Goal: Task Accomplishment & Management: Use online tool/utility

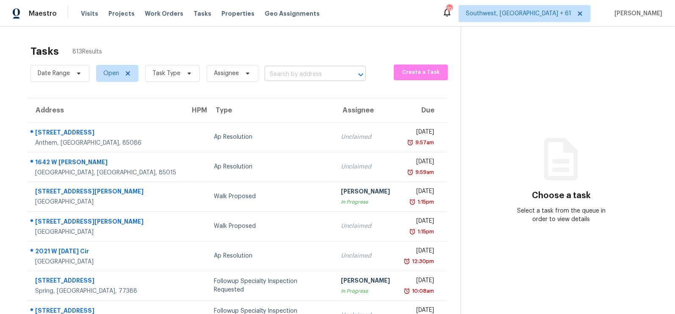
click at [291, 72] on input "text" at bounding box center [304, 74] width 78 height 13
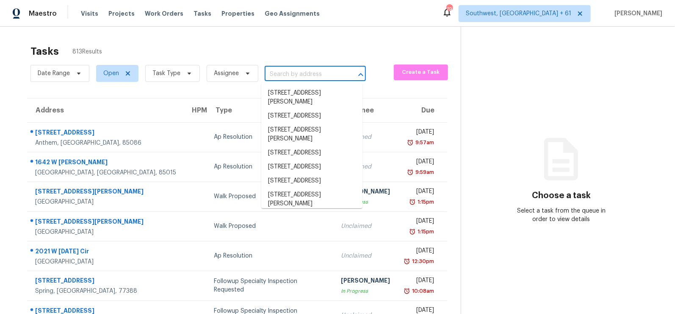
paste input "[STREET_ADDRESS]"
type input "[STREET_ADDRESS]"
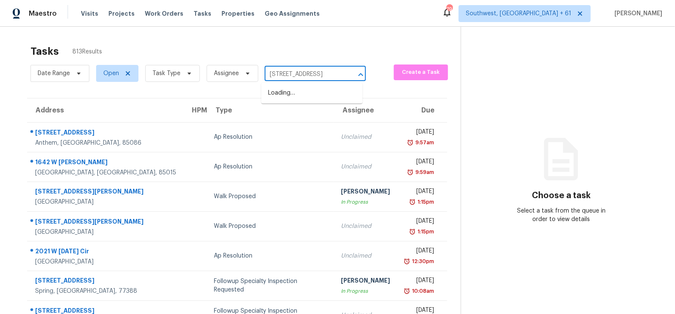
scroll to position [0, 22]
click at [300, 100] on li "[STREET_ADDRESS]" at bounding box center [311, 93] width 101 height 14
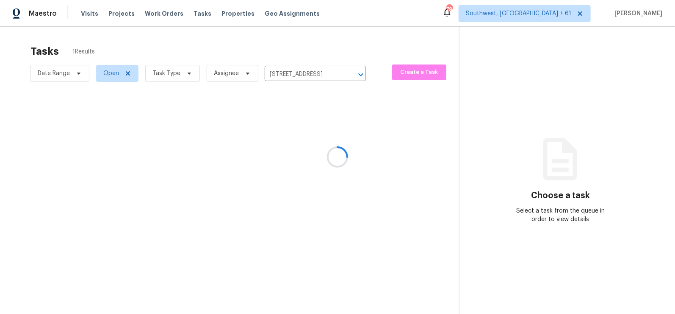
click at [294, 145] on div at bounding box center [337, 157] width 675 height 314
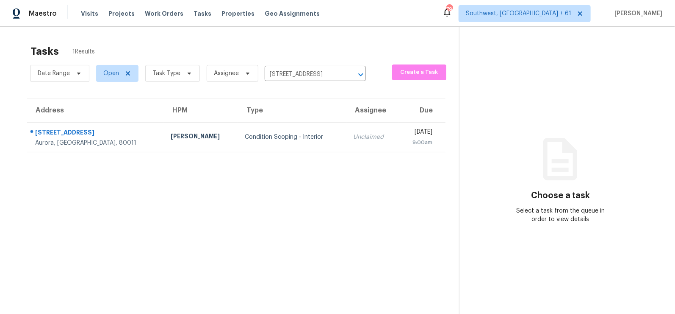
click at [347, 145] on td "Unclaimed" at bounding box center [373, 137] width 52 height 30
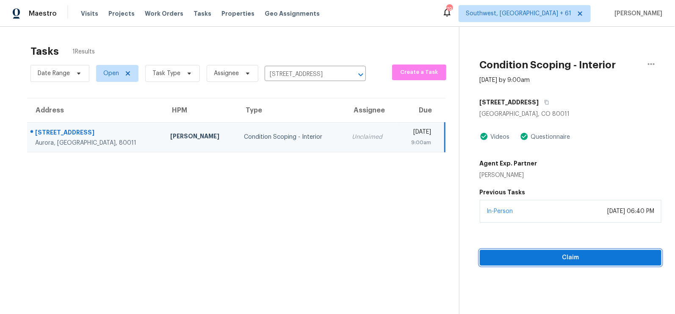
click at [566, 261] on span "Claim" at bounding box center [571, 257] width 168 height 11
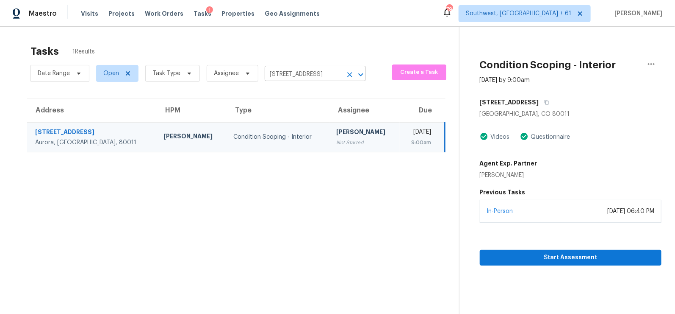
click at [311, 72] on input "[STREET_ADDRESS]" at bounding box center [304, 74] width 78 height 13
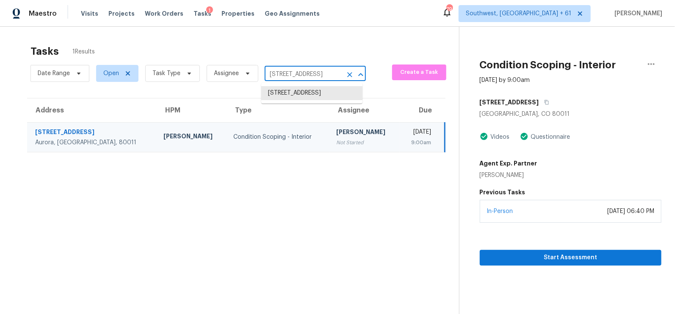
paste input "[STREET_ADDRESS]"
type input "[STREET_ADDRESS]"
click at [308, 100] on li "[STREET_ADDRESS]" at bounding box center [311, 93] width 101 height 14
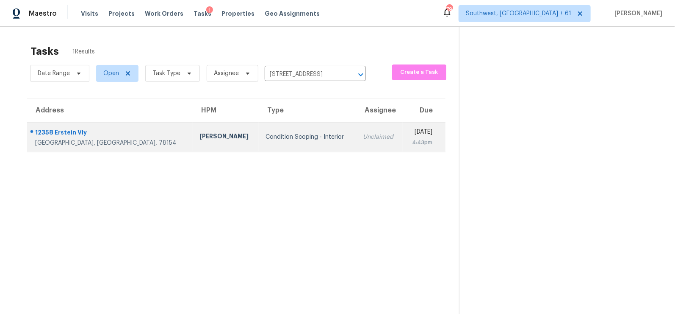
click at [363, 139] on div "Unclaimed" at bounding box center [379, 137] width 33 height 8
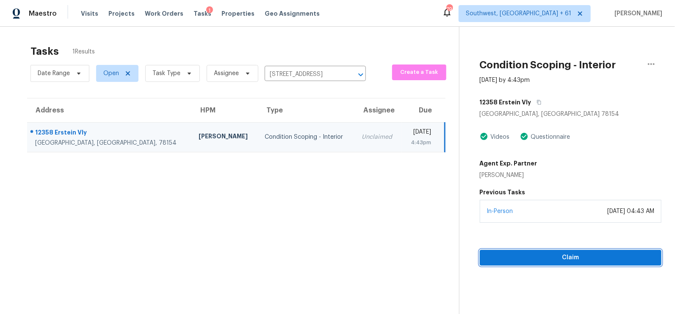
click at [570, 259] on span "Claim" at bounding box center [571, 257] width 168 height 11
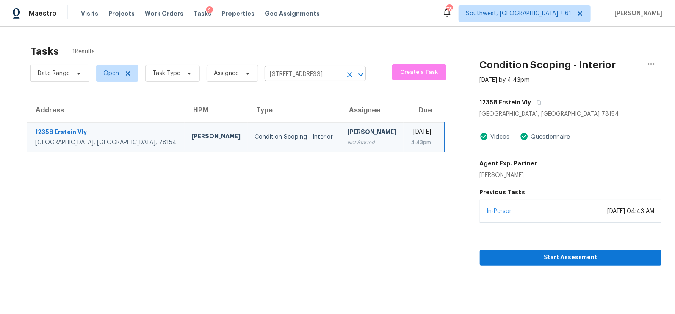
click at [300, 70] on input "[STREET_ADDRESS]" at bounding box center [304, 74] width 78 height 13
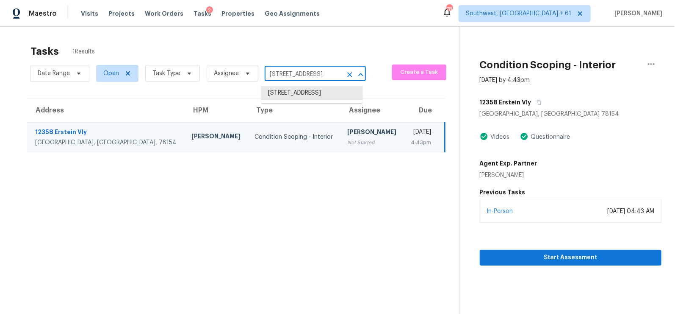
paste input "[STREET_ADDRESS]"
type input "[STREET_ADDRESS]"
click at [314, 96] on li "[STREET_ADDRESS]" at bounding box center [311, 93] width 101 height 14
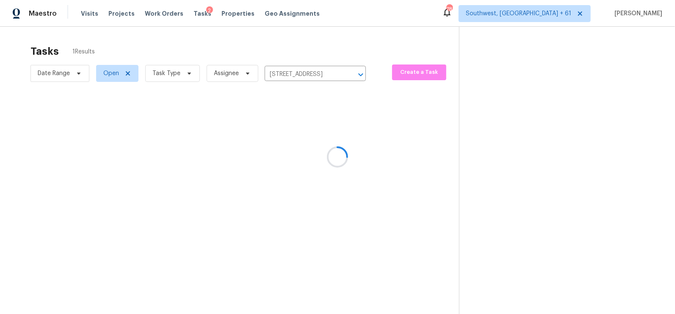
click at [300, 143] on div at bounding box center [337, 157] width 675 height 314
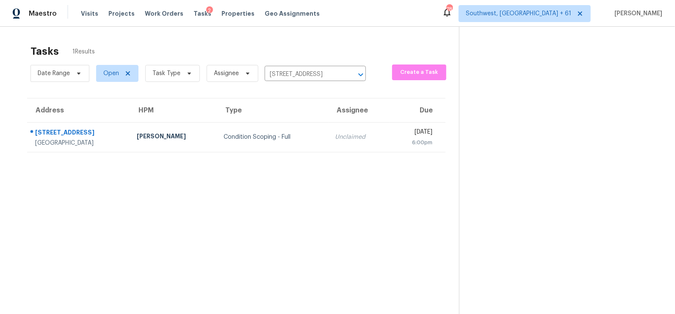
click at [329, 143] on td "Unclaimed" at bounding box center [359, 137] width 61 height 30
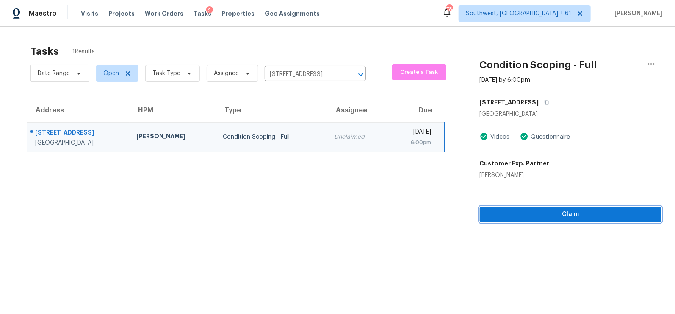
click at [572, 209] on span "Claim" at bounding box center [571, 214] width 168 height 11
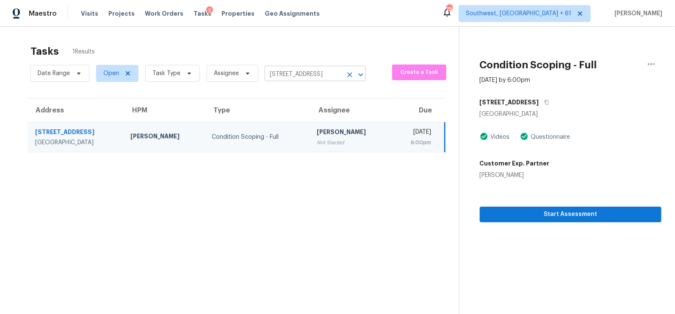
click at [306, 75] on input "[STREET_ADDRESS]" at bounding box center [304, 74] width 78 height 13
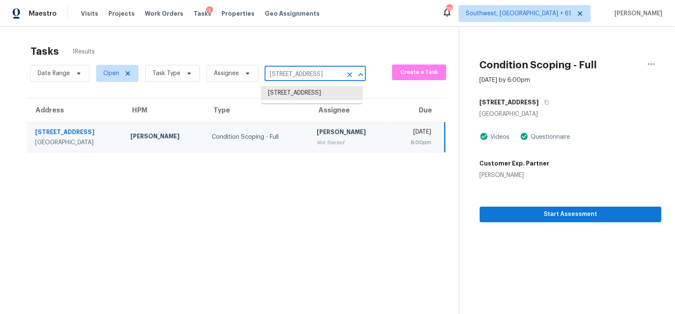
paste input "[STREET_ADDRESS][PERSON_NAME]"
type input "[STREET_ADDRESS][PERSON_NAME]"
click at [307, 101] on li "[STREET_ADDRESS][PERSON_NAME]" at bounding box center [311, 97] width 101 height 23
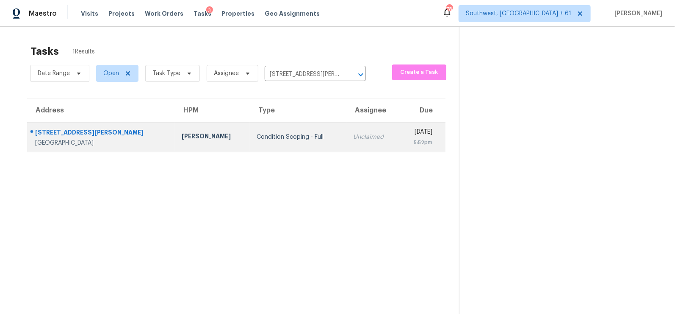
click at [347, 144] on td "Unclaimed" at bounding box center [373, 137] width 53 height 30
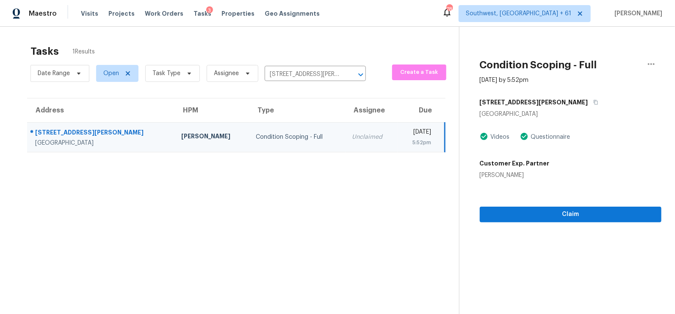
click at [568, 222] on section "Condition Scoping - Full [DATE] by 5:52pm [STREET_ADDRESS][PERSON_NAME] Videos …" at bounding box center [560, 184] width 203 height 314
click at [572, 210] on span "Claim" at bounding box center [571, 214] width 168 height 11
click at [323, 78] on input "[STREET_ADDRESS][PERSON_NAME]" at bounding box center [304, 74] width 78 height 13
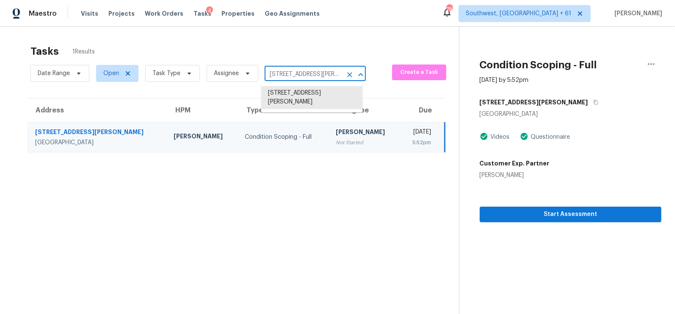
paste input "[STREET_ADDRESS][PERSON_NAME]"
type input "[STREET_ADDRESS][PERSON_NAME]"
click at [316, 101] on li "[STREET_ADDRESS][PERSON_NAME]" at bounding box center [311, 97] width 101 height 23
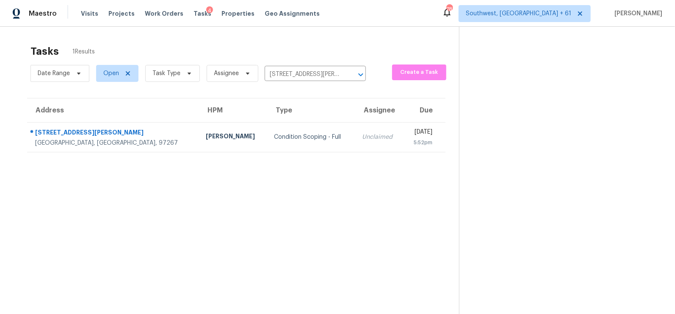
click at [320, 154] on section "Tasks 1 Results Date Range Open Task Type Assignee [STREET_ADDRESS][PERSON_NAME…" at bounding box center [237, 190] width 446 height 300
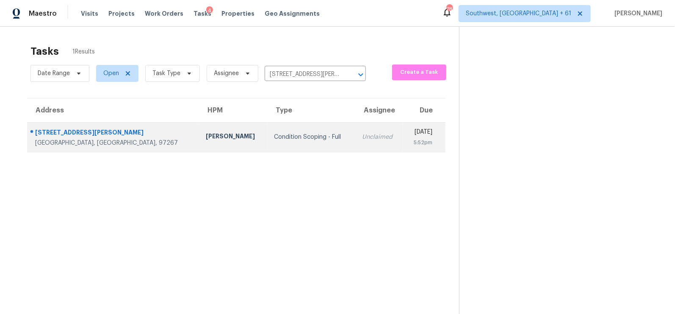
click at [356, 147] on td "Unclaimed" at bounding box center [380, 137] width 48 height 30
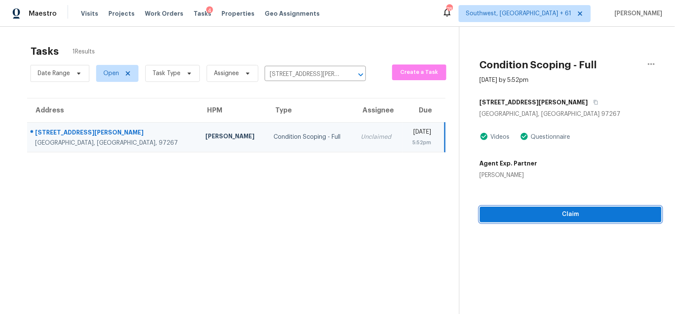
click at [580, 211] on span "Claim" at bounding box center [571, 214] width 168 height 11
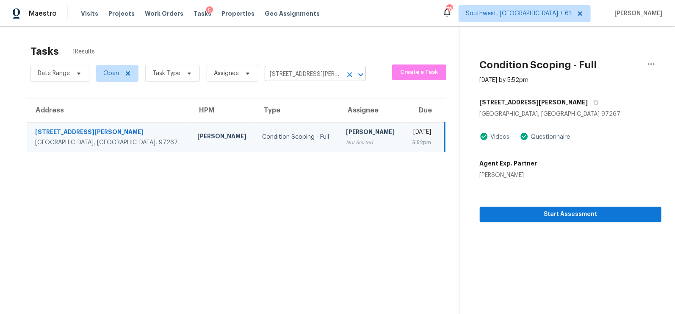
click at [328, 75] on input "[STREET_ADDRESS][PERSON_NAME]" at bounding box center [304, 74] width 78 height 13
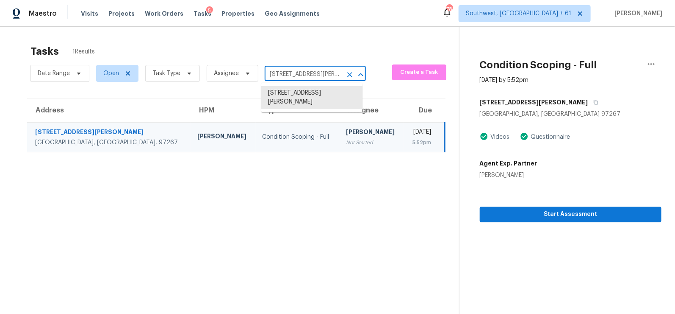
paste input "[STREET_ADDRESS]"
type input "[STREET_ADDRESS]"
click at [322, 100] on li "[STREET_ADDRESS]" at bounding box center [311, 93] width 101 height 14
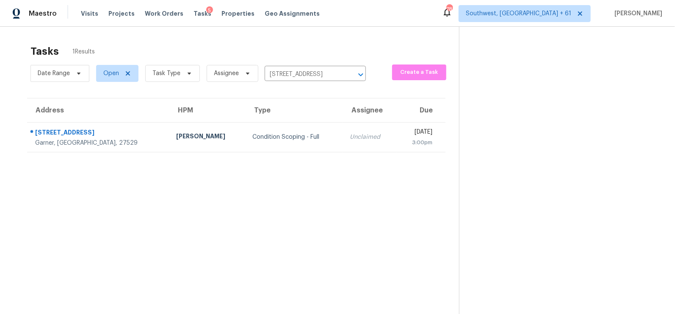
click at [343, 145] on td "Unclaimed" at bounding box center [369, 137] width 53 height 30
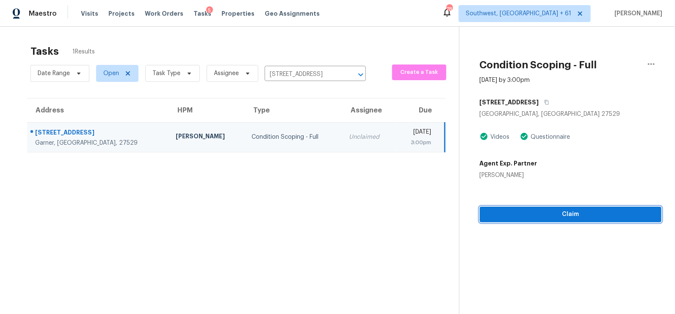
click at [588, 212] on span "Claim" at bounding box center [571, 214] width 168 height 11
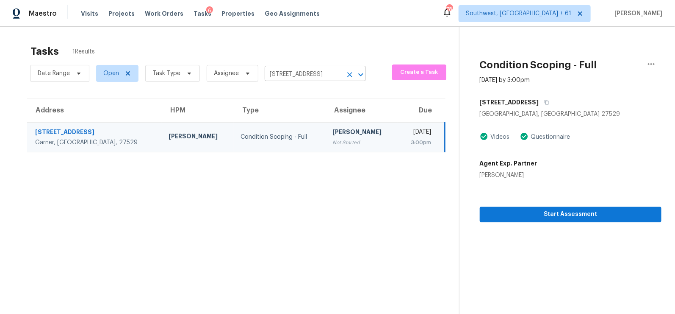
click at [312, 72] on input "[STREET_ADDRESS]" at bounding box center [304, 74] width 78 height 13
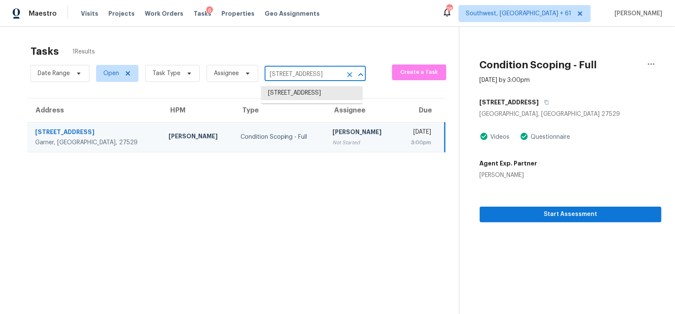
paste input "[STREET_ADDRESS]"
type input "[STREET_ADDRESS][PERSON_NAME]"
click at [321, 98] on li "[STREET_ADDRESS][PERSON_NAME]" at bounding box center [311, 97] width 101 height 23
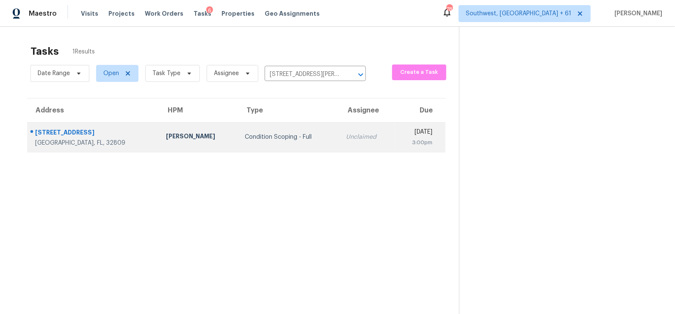
click at [339, 144] on td "Unclaimed" at bounding box center [367, 137] width 56 height 30
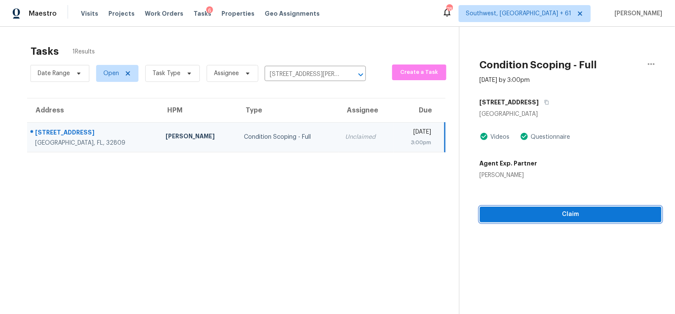
click at [561, 215] on span "Claim" at bounding box center [571, 214] width 168 height 11
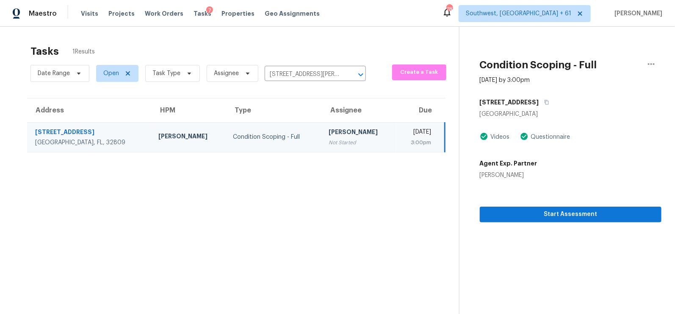
click at [313, 83] on div "Date Range Open Task Type Assignee [STREET_ADDRESS] ​" at bounding box center [199, 73] width 336 height 22
click at [325, 76] on input "[STREET_ADDRESS][PERSON_NAME]" at bounding box center [304, 74] width 78 height 13
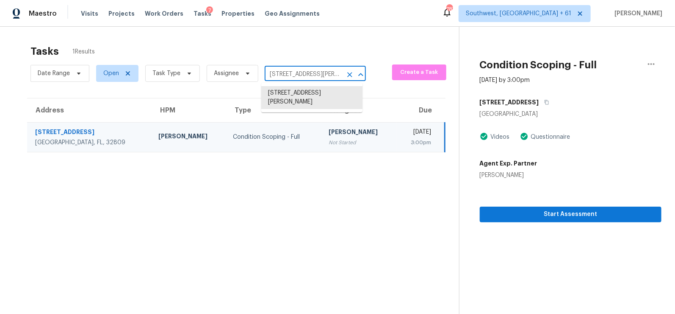
paste input "[STREET_ADDRESS]"
type input "[STREET_ADDRESS]"
click at [322, 94] on li "[STREET_ADDRESS]" at bounding box center [311, 93] width 101 height 14
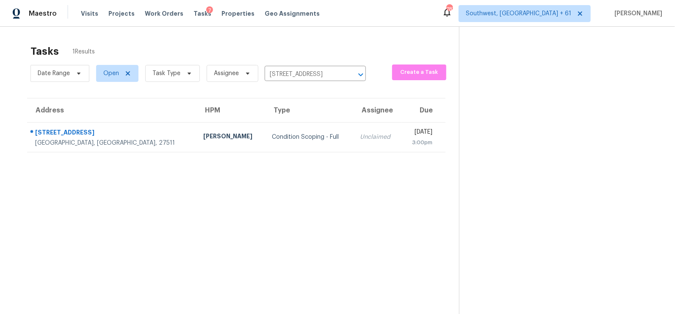
click at [360, 137] on div "Unclaimed" at bounding box center [377, 137] width 35 height 8
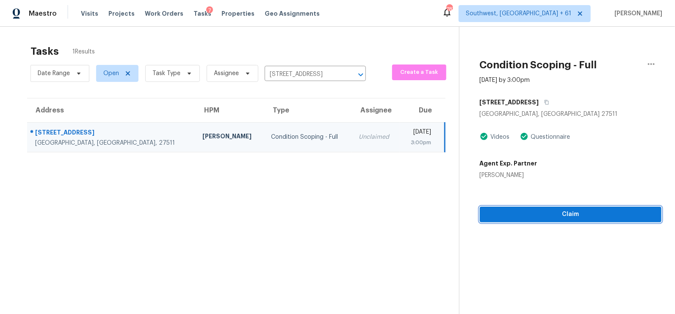
click at [592, 218] on span "Claim" at bounding box center [571, 214] width 168 height 11
